Goal: Transaction & Acquisition: Subscribe to service/newsletter

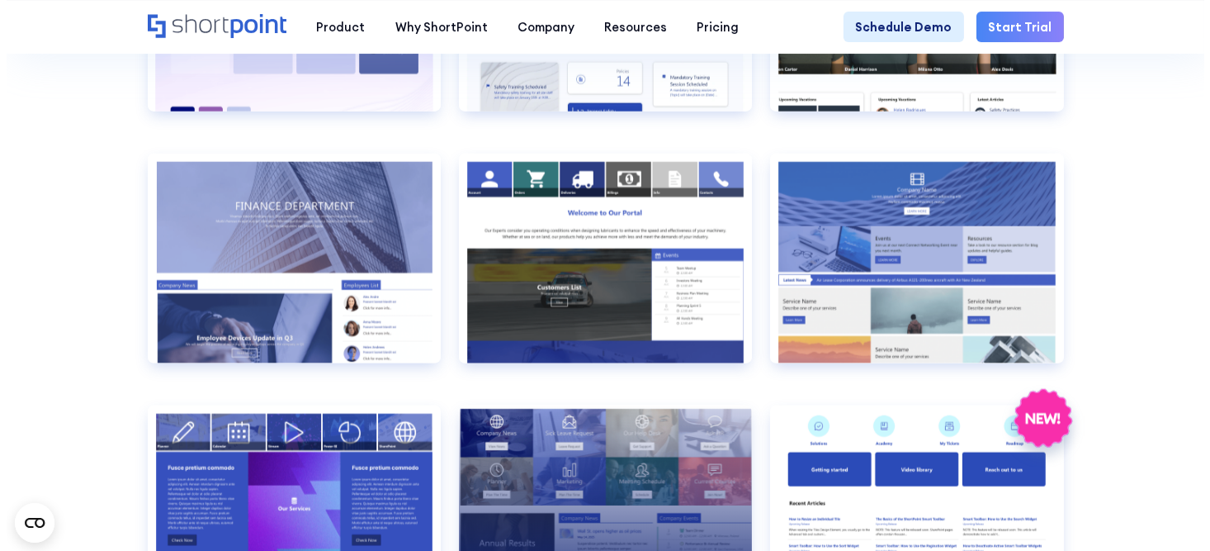
scroll to position [2890, 0]
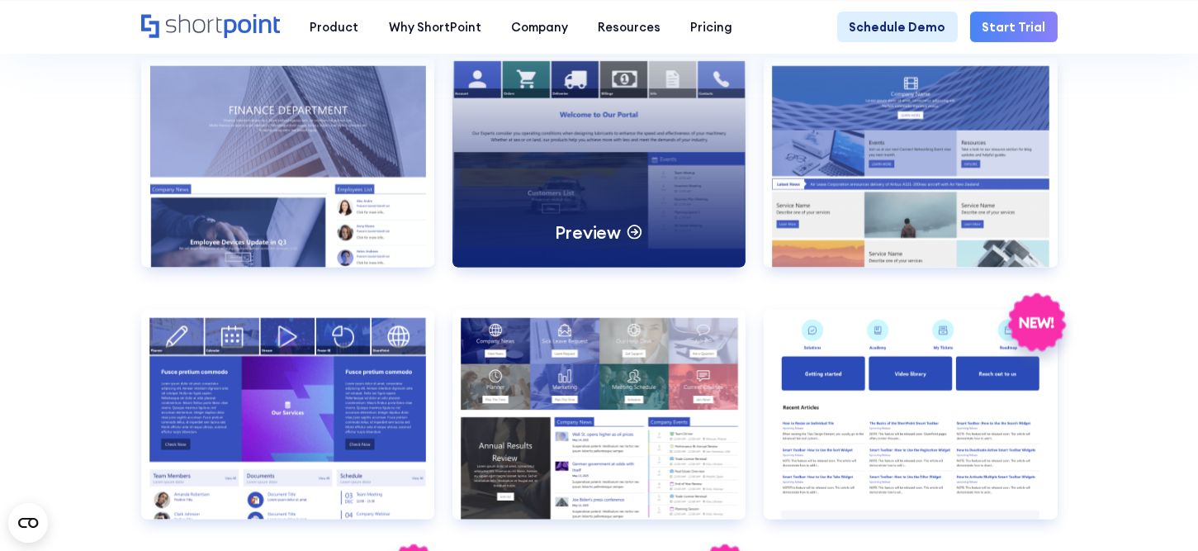
click at [613, 244] on p "Preview" at bounding box center [588, 231] width 66 height 23
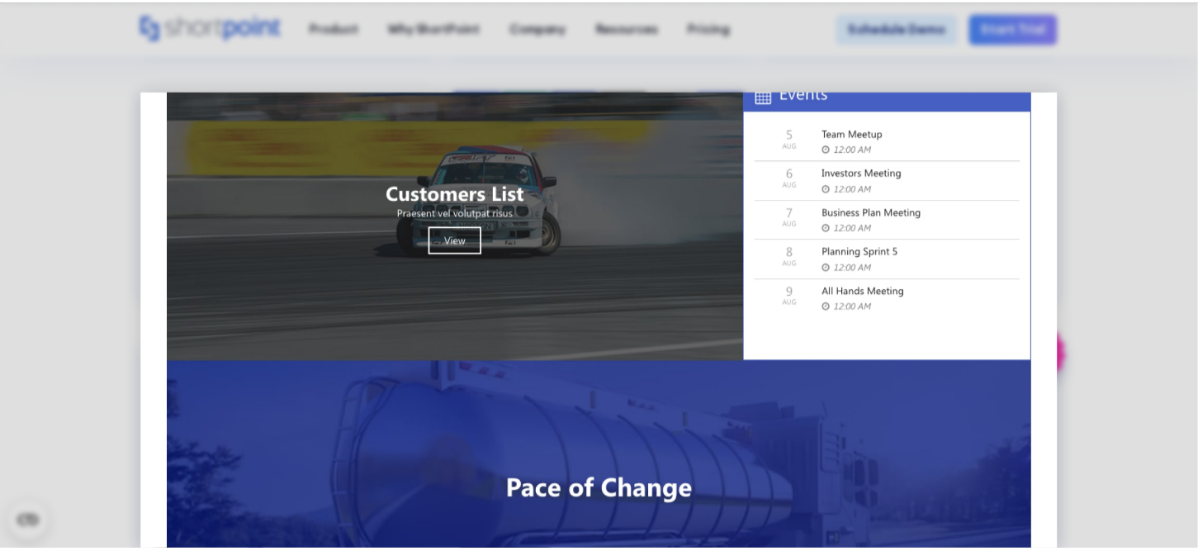
scroll to position [0, 0]
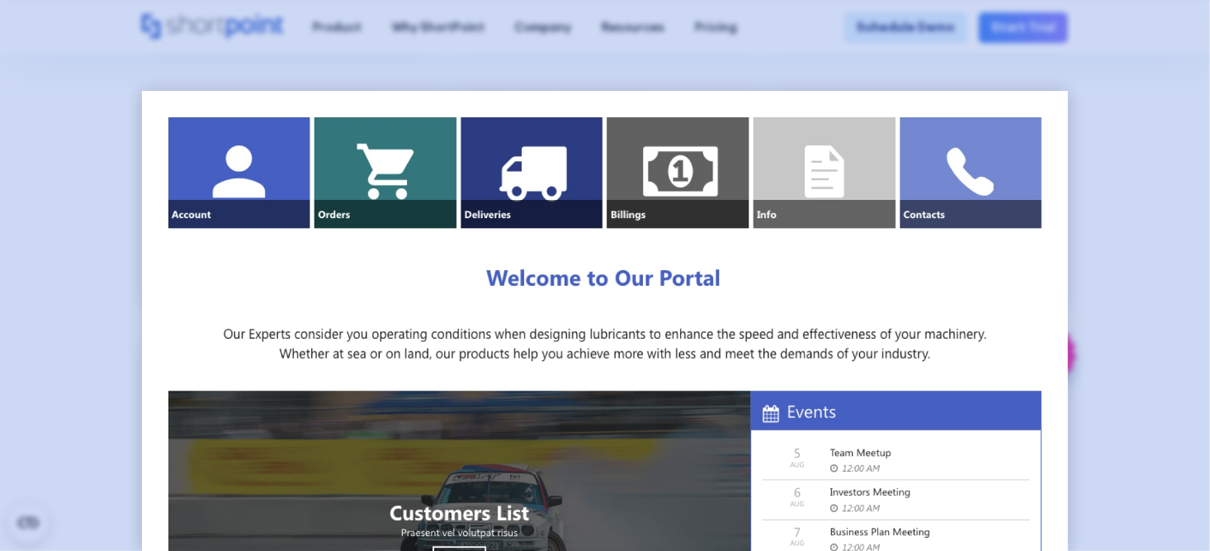
click at [1160, 153] on div at bounding box center [605, 275] width 1210 height 551
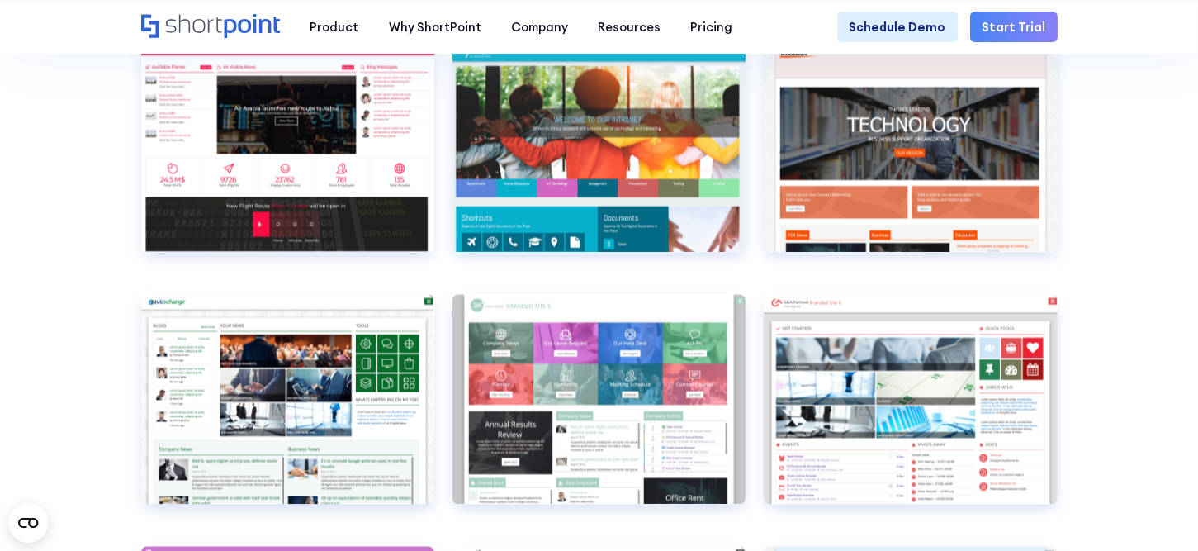
scroll to position [4871, 0]
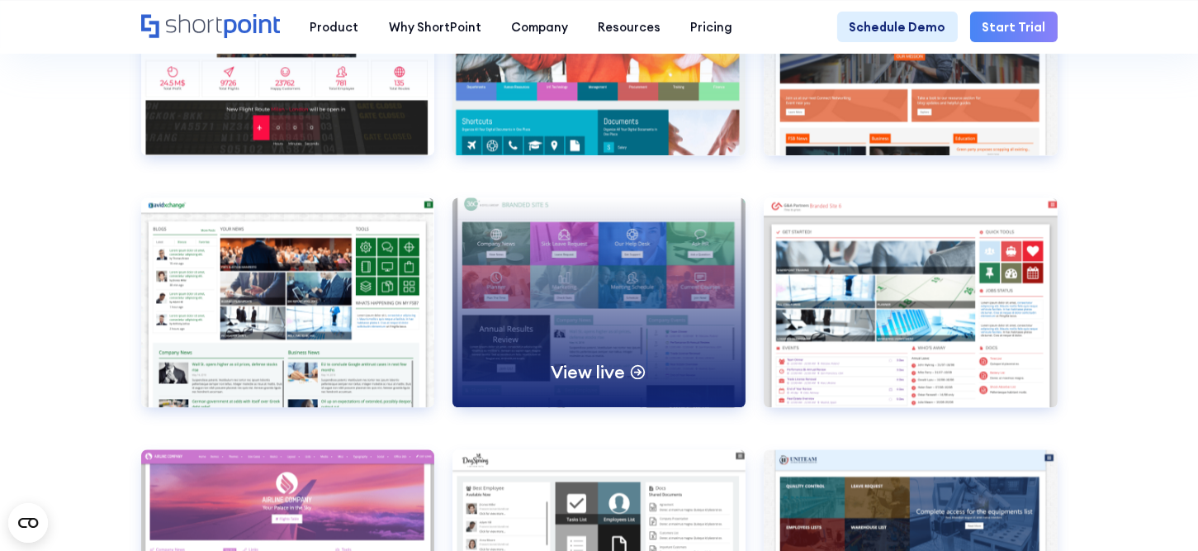
click at [594, 383] on p "View live" at bounding box center [587, 371] width 73 height 23
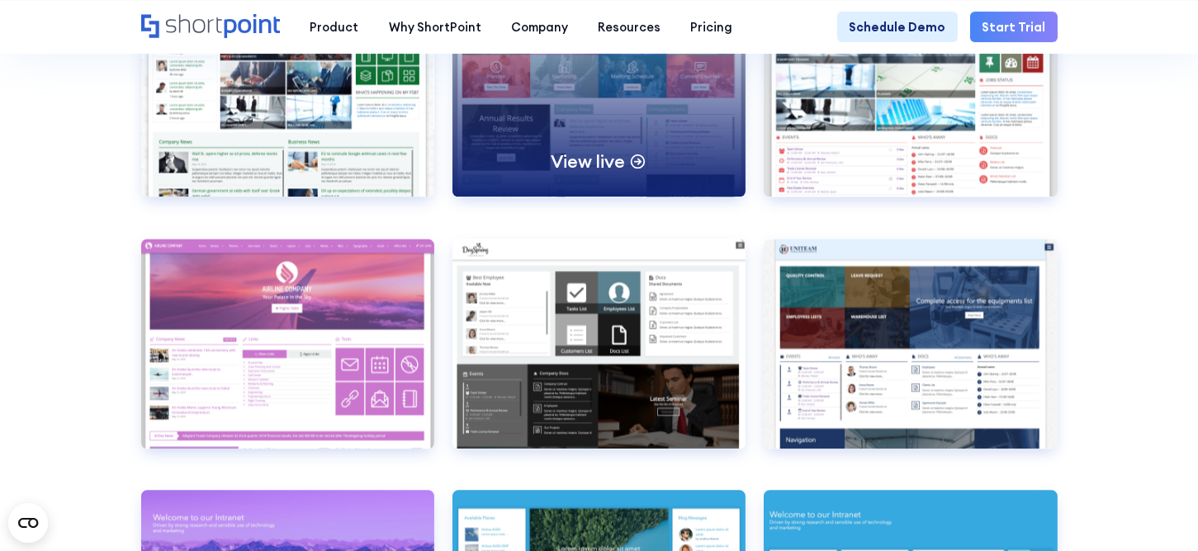
scroll to position [5119, 0]
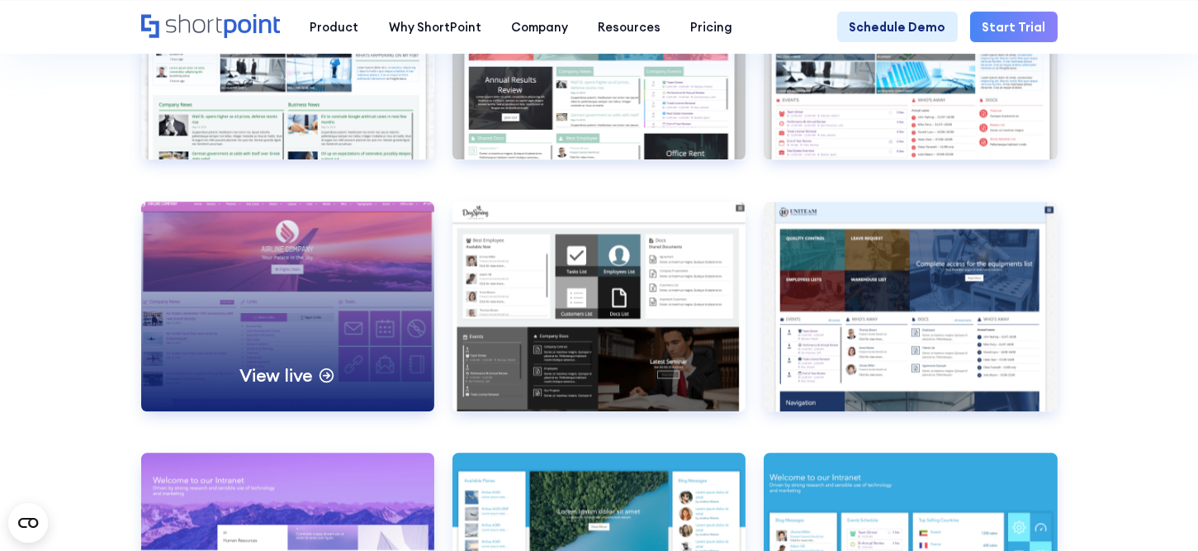
click at [370, 331] on div "View live" at bounding box center [288, 306] width 294 height 210
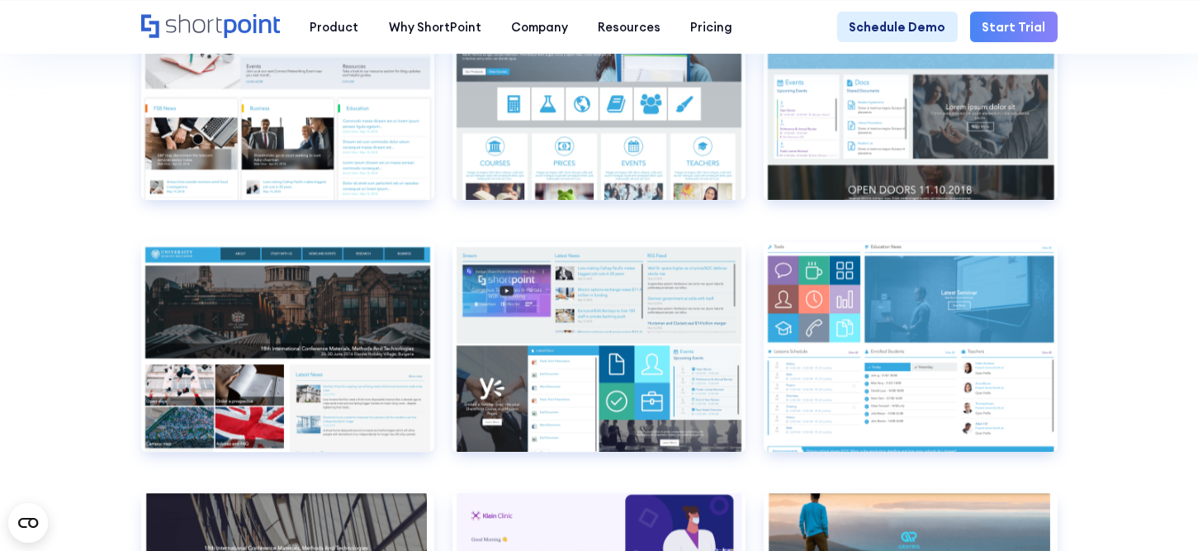
scroll to position [5862, 0]
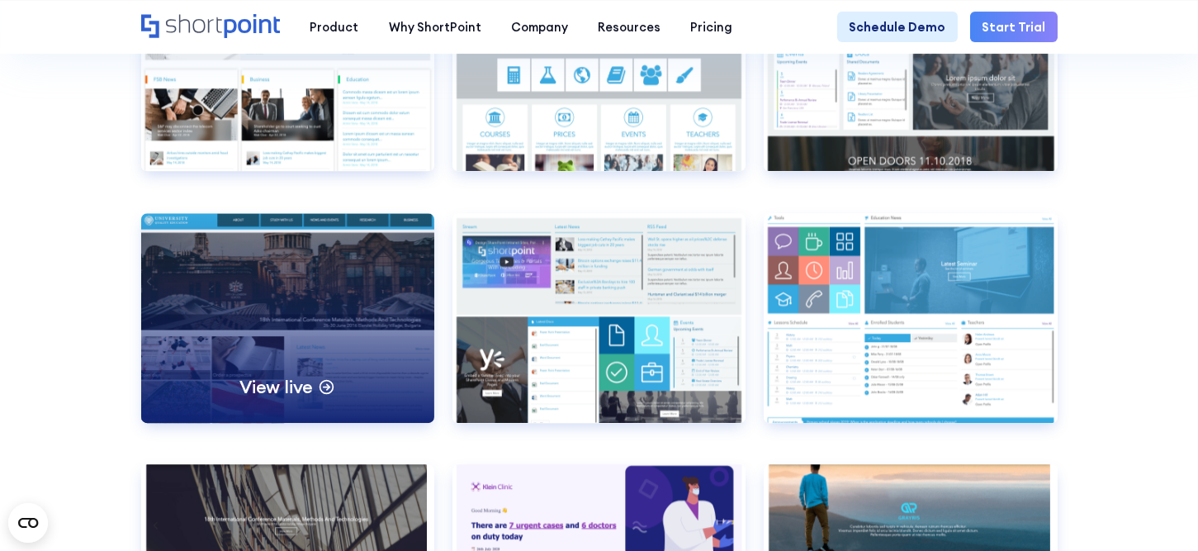
click at [224, 324] on div "View live" at bounding box center [288, 318] width 294 height 210
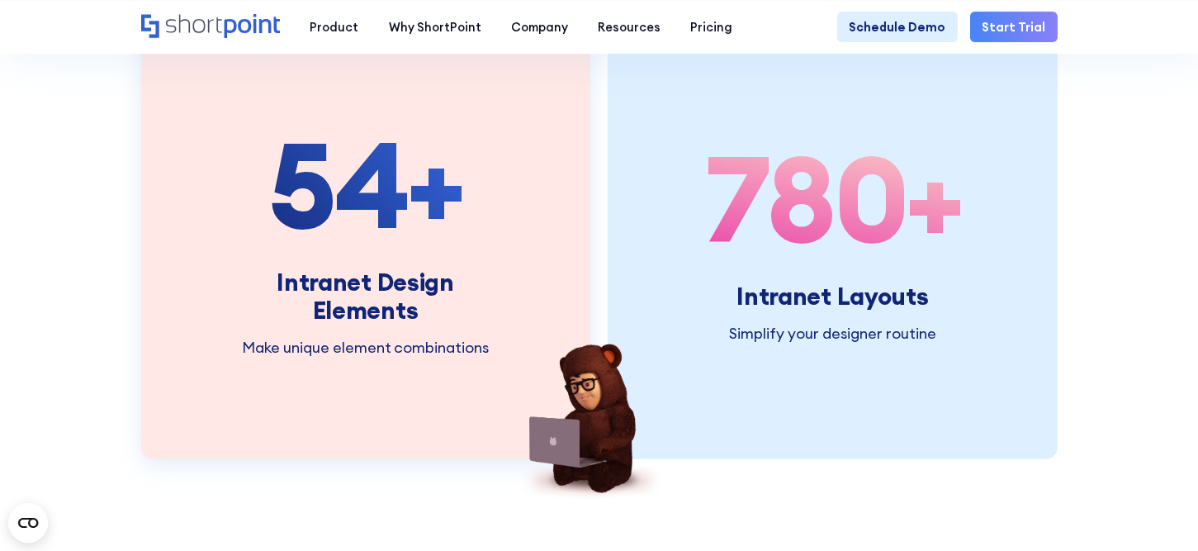
scroll to position [1899, 0]
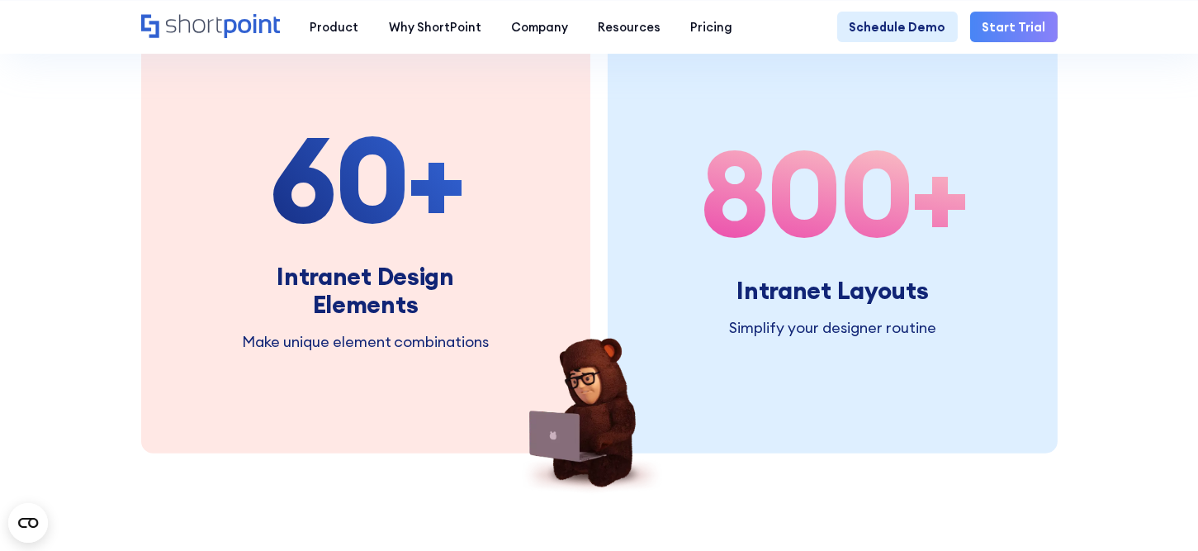
click at [1020, 32] on link "Start Trial" at bounding box center [1014, 27] width 88 height 30
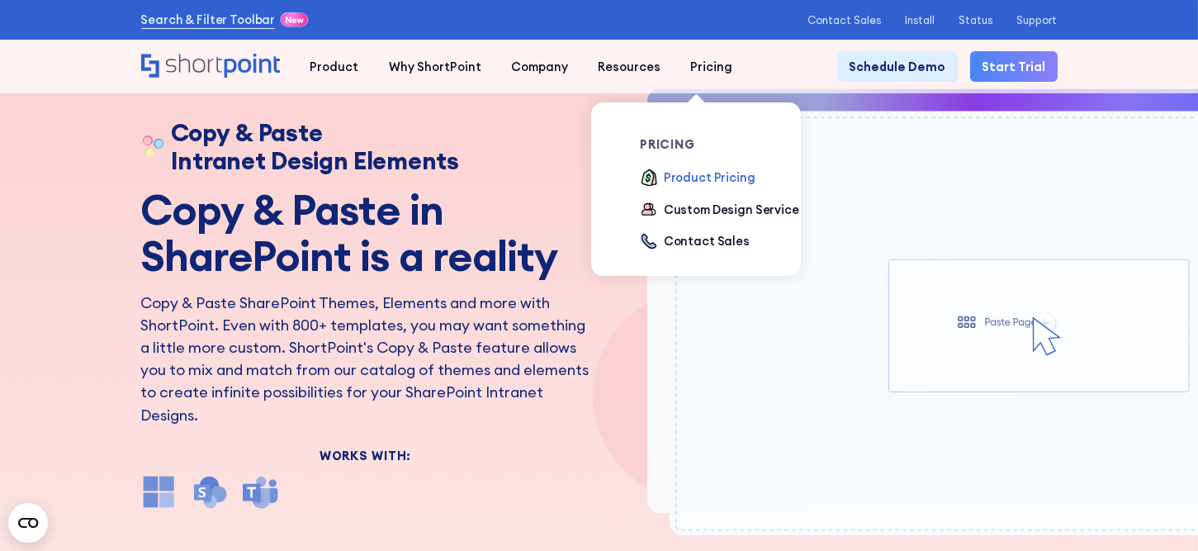
click at [698, 178] on div "Product Pricing" at bounding box center [710, 177] width 92 height 18
